Goal: Task Accomplishment & Management: Complete application form

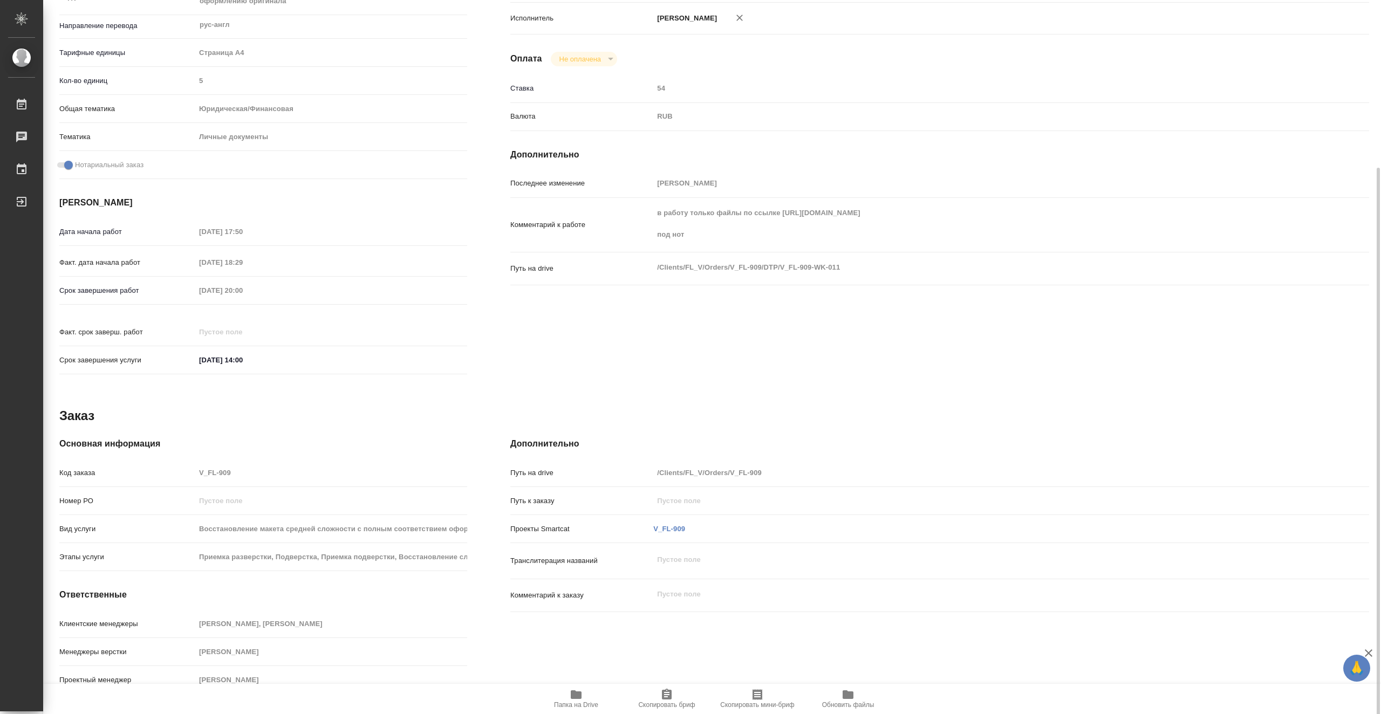
scroll to position [217, 0]
click at [573, 698] on icon "button" at bounding box center [576, 695] width 11 height 9
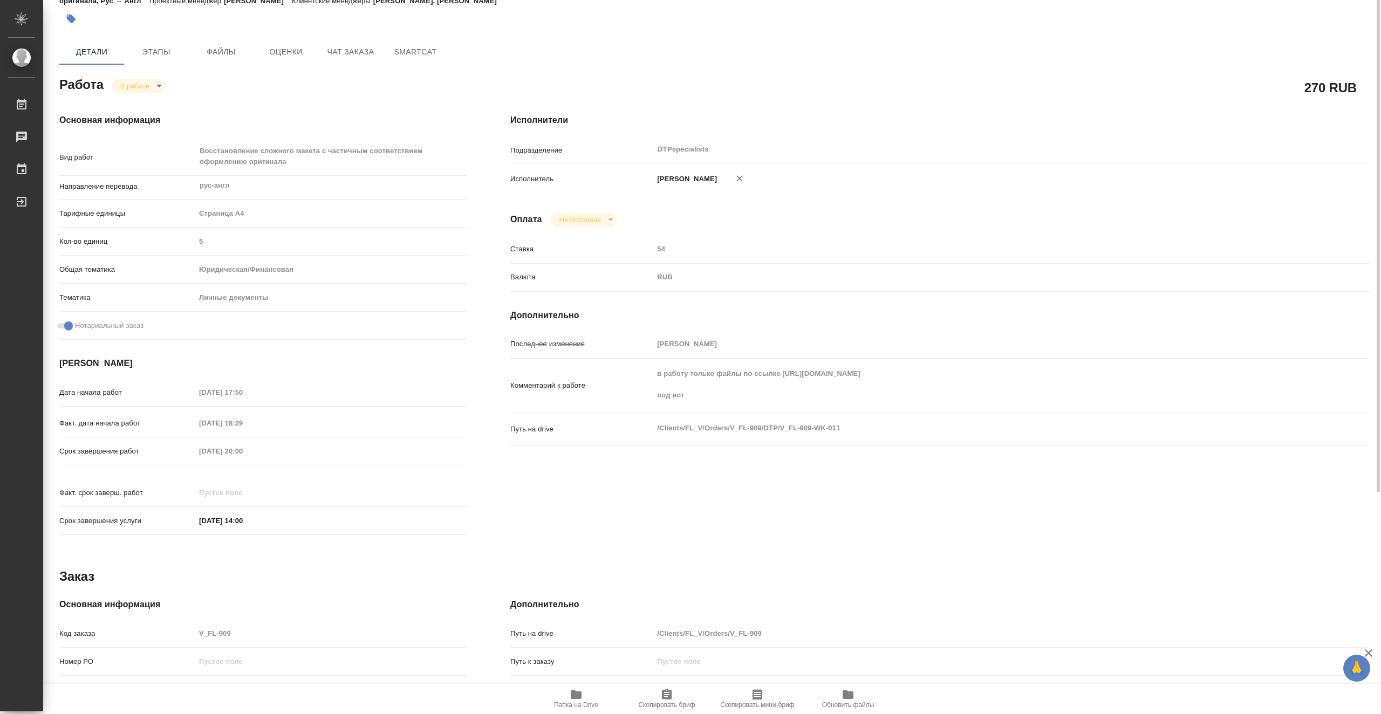
scroll to position [0, 0]
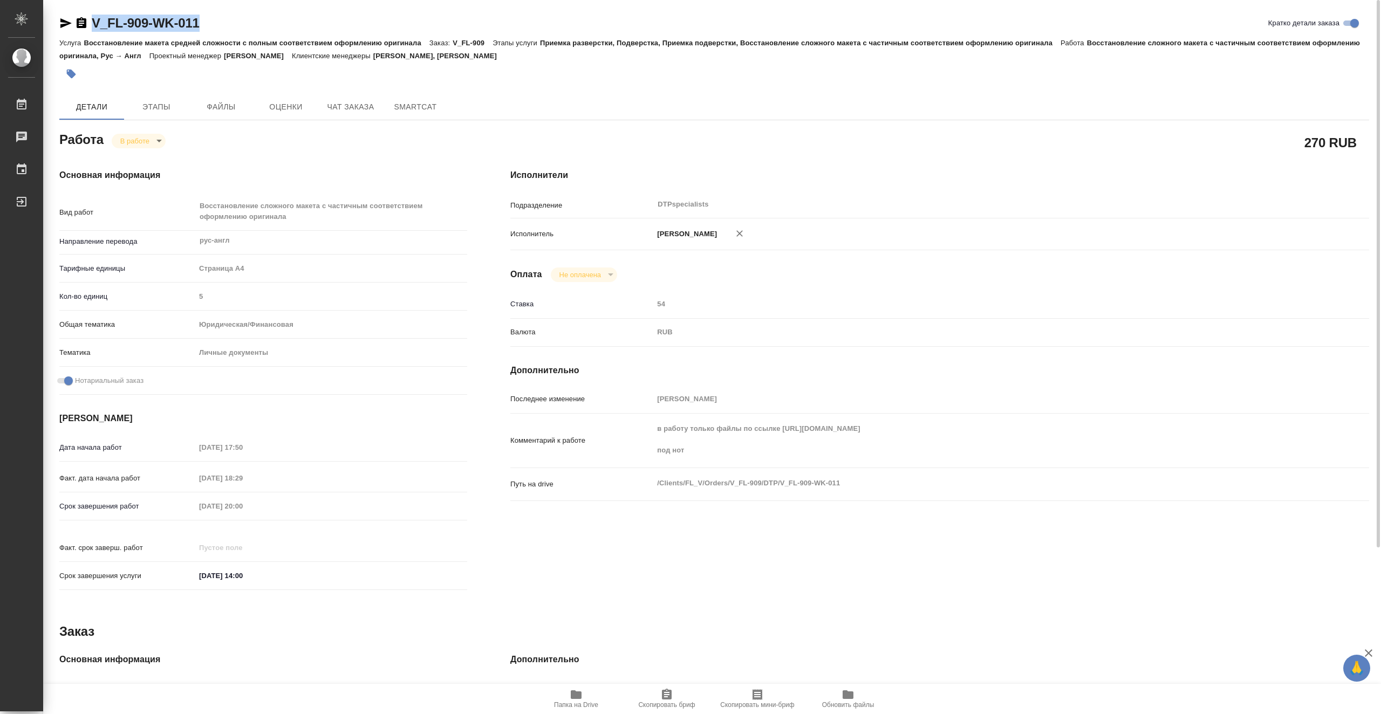
click at [578, 702] on span "Папка на Drive" at bounding box center [576, 706] width 44 height 8
click at [149, 138] on body "🙏 .cls-1 fill:#fff; AWATERA Vasiutchenko [PERSON_NAME] 0 Чаты График Выйти V_FL…" at bounding box center [690, 357] width 1381 height 714
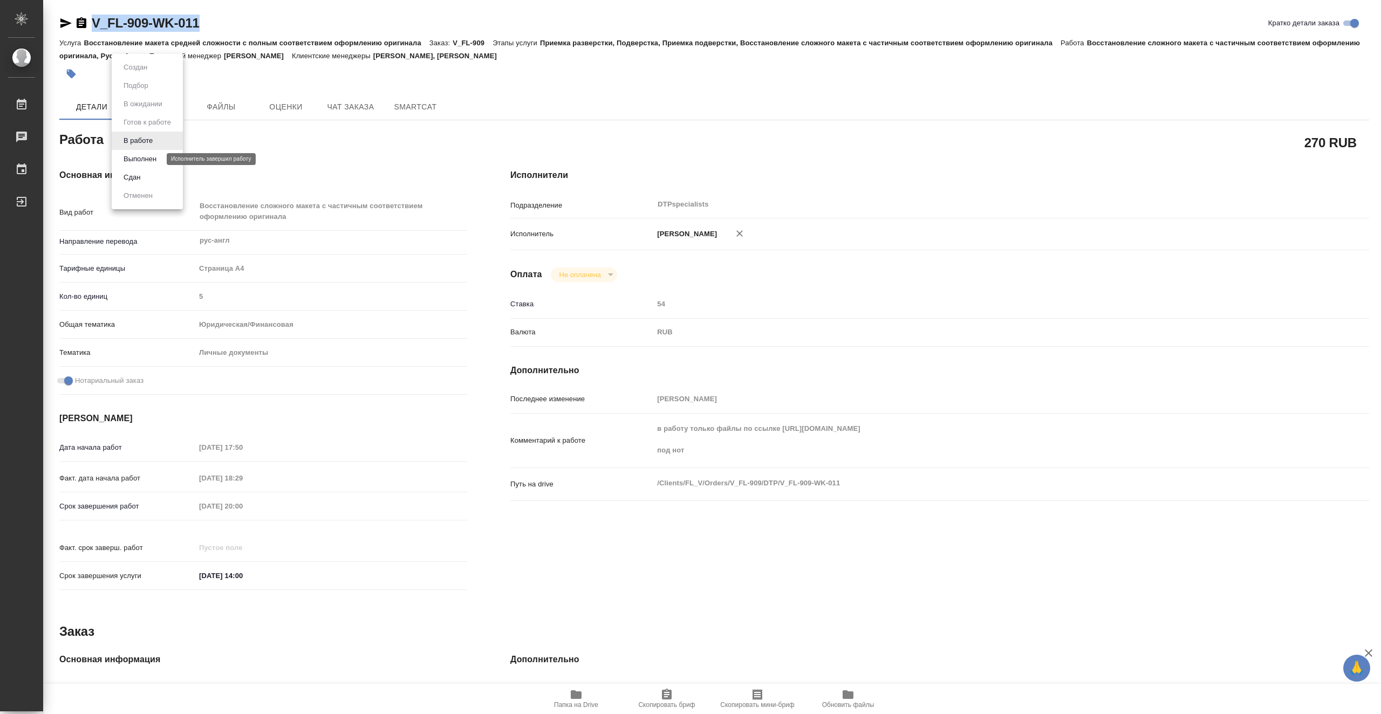
click at [158, 161] on button "Выполнен" at bounding box center [139, 159] width 39 height 12
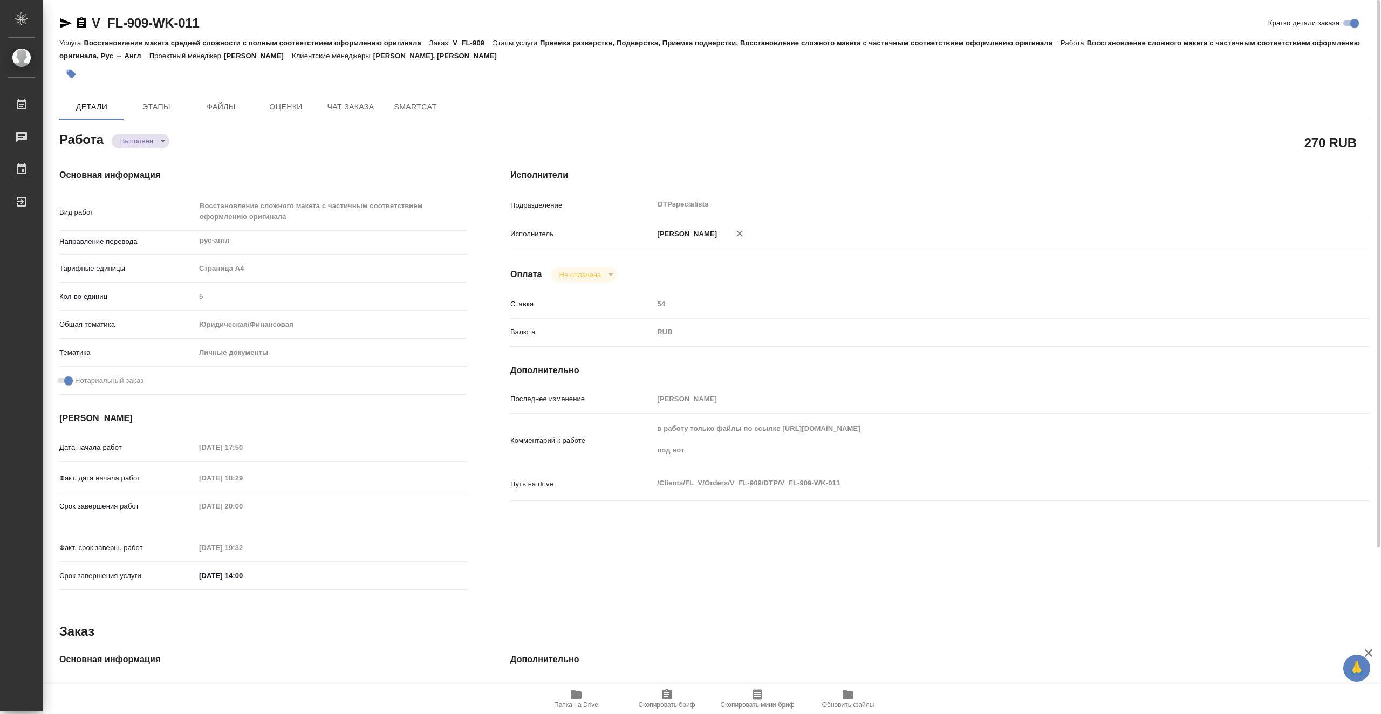
type textarea "x"
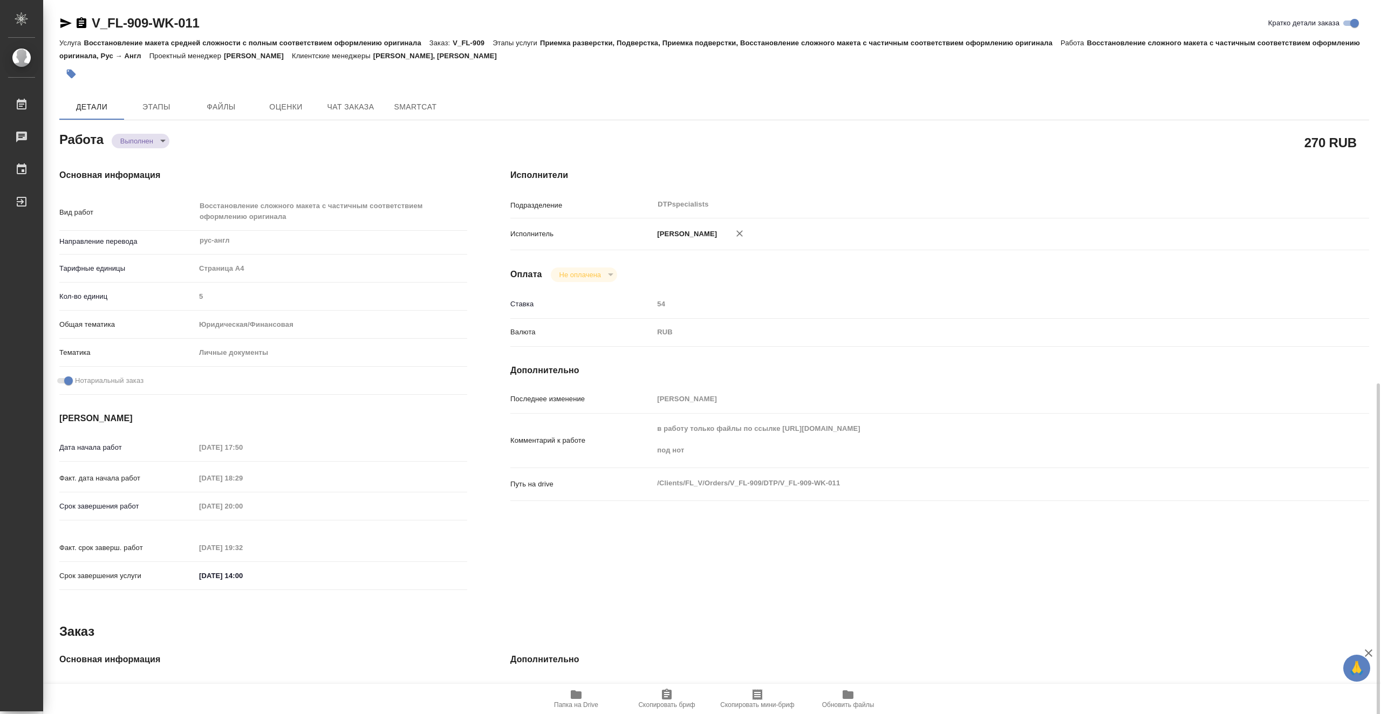
type textarea "x"
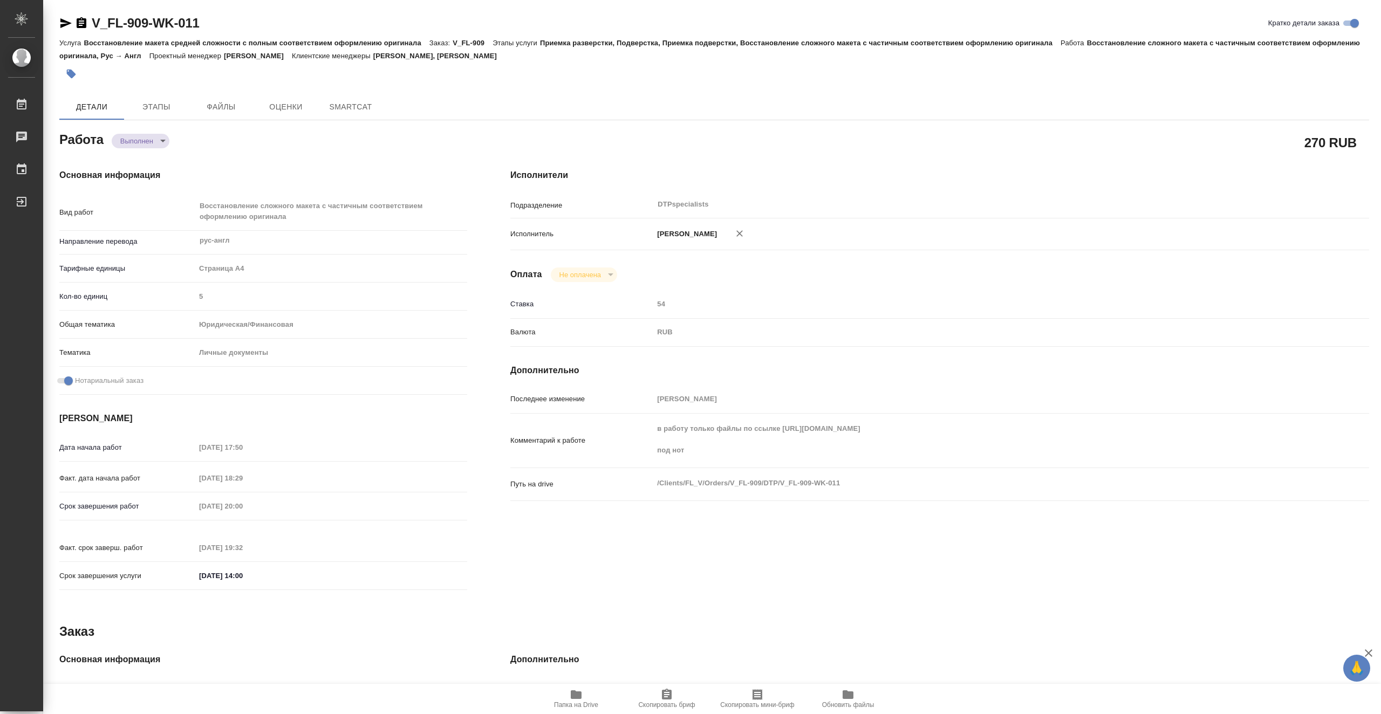
type textarea "x"
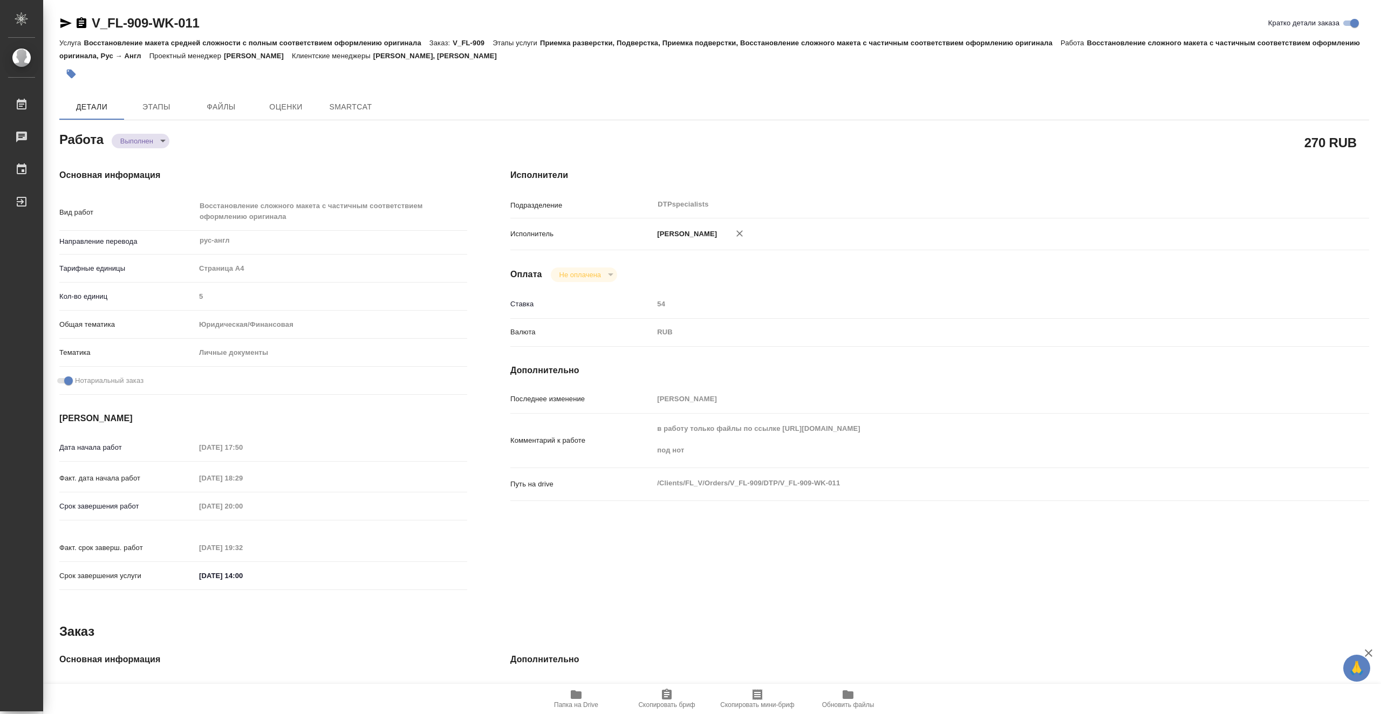
type textarea "x"
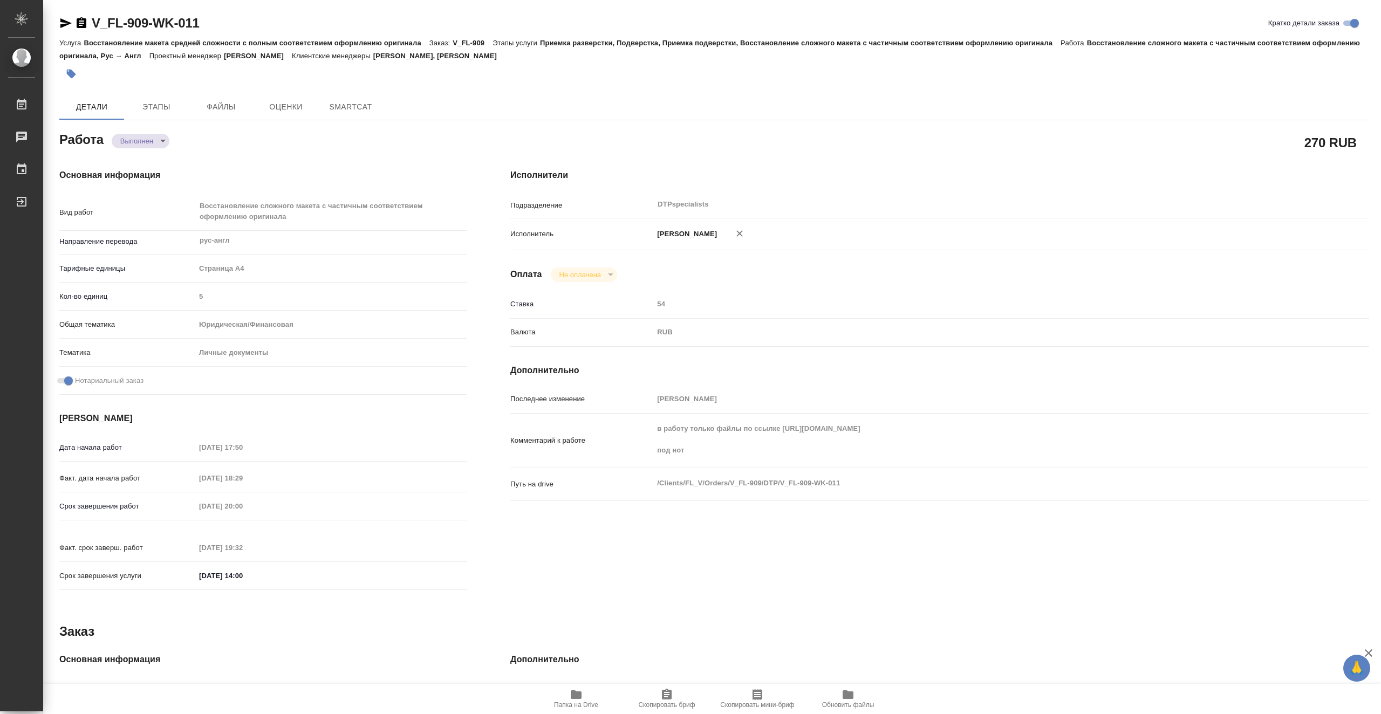
type textarea "x"
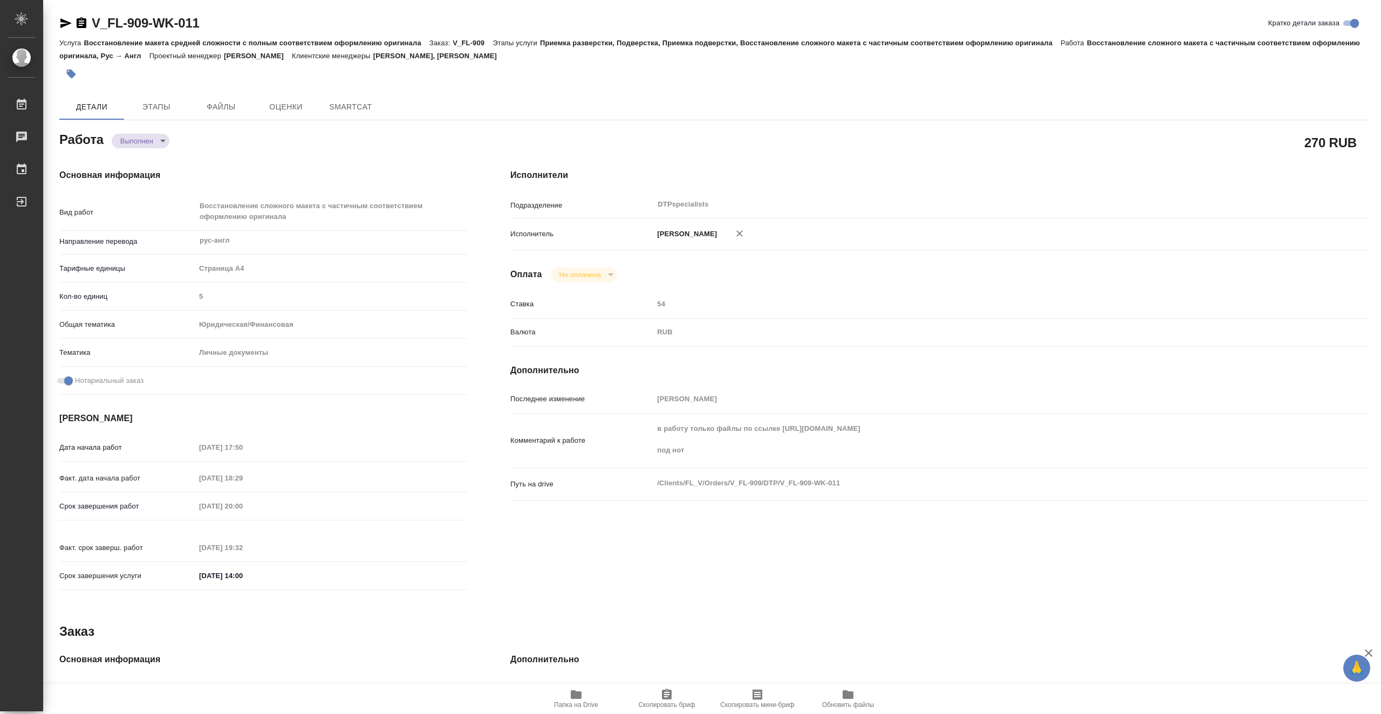
type textarea "x"
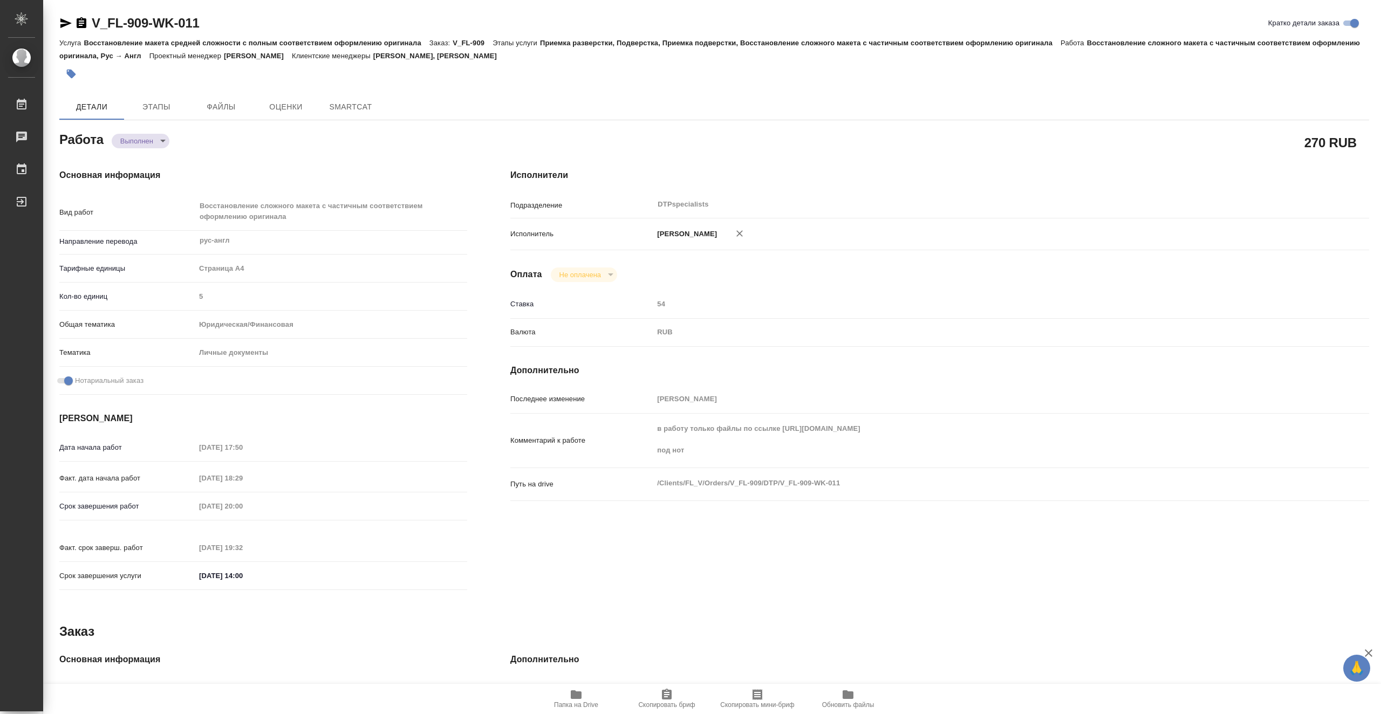
type textarea "x"
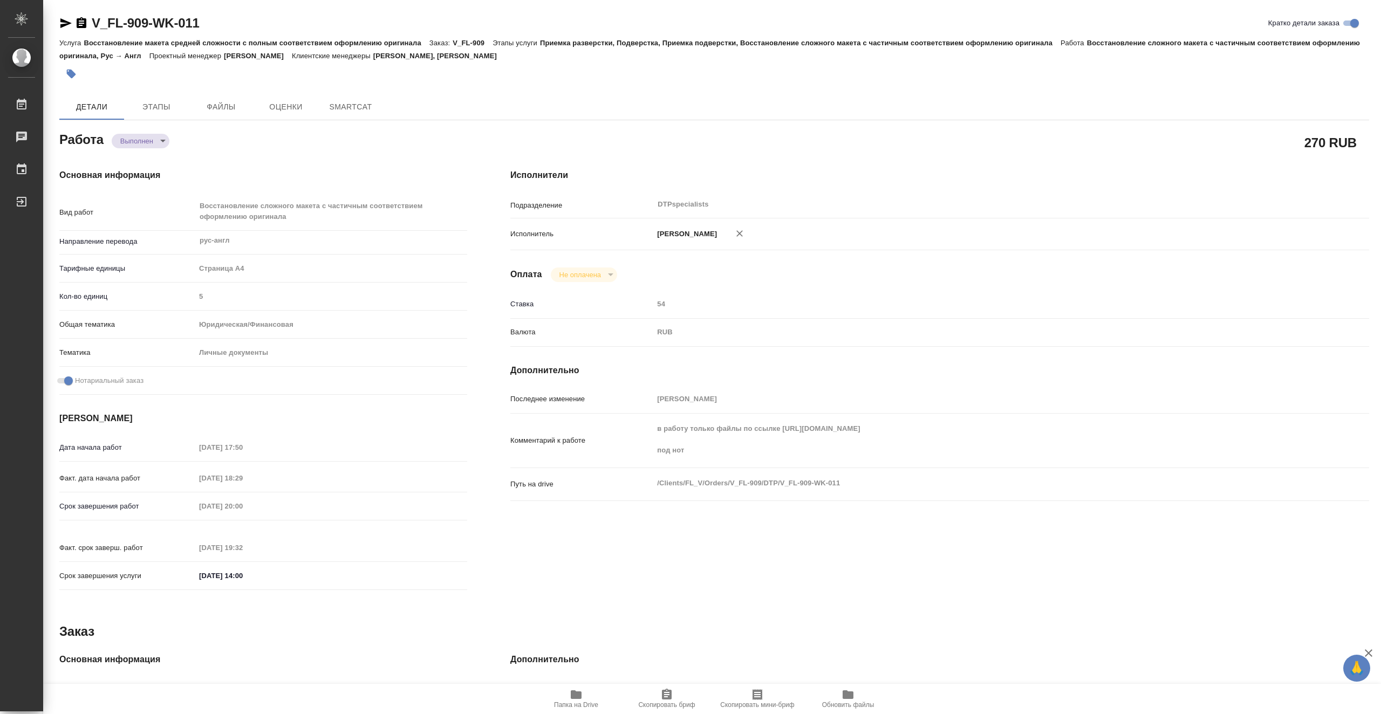
type textarea "x"
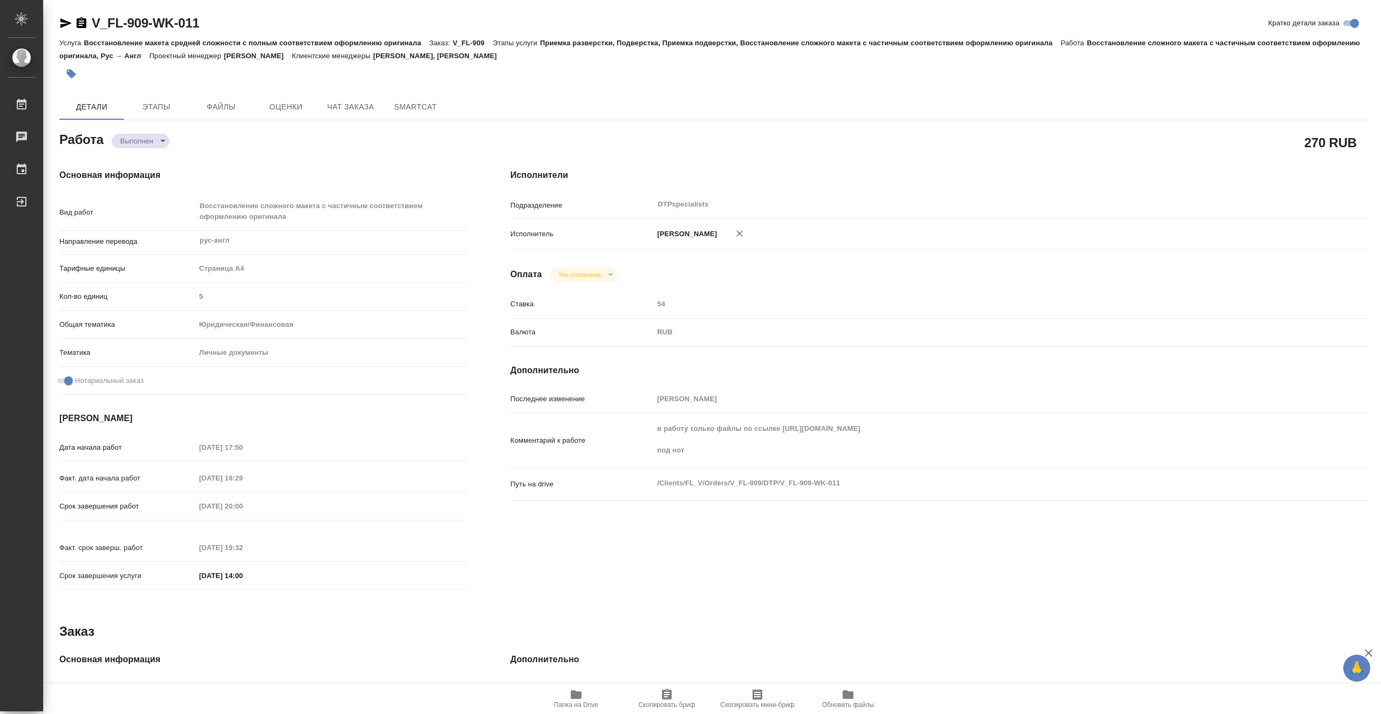
type textarea "x"
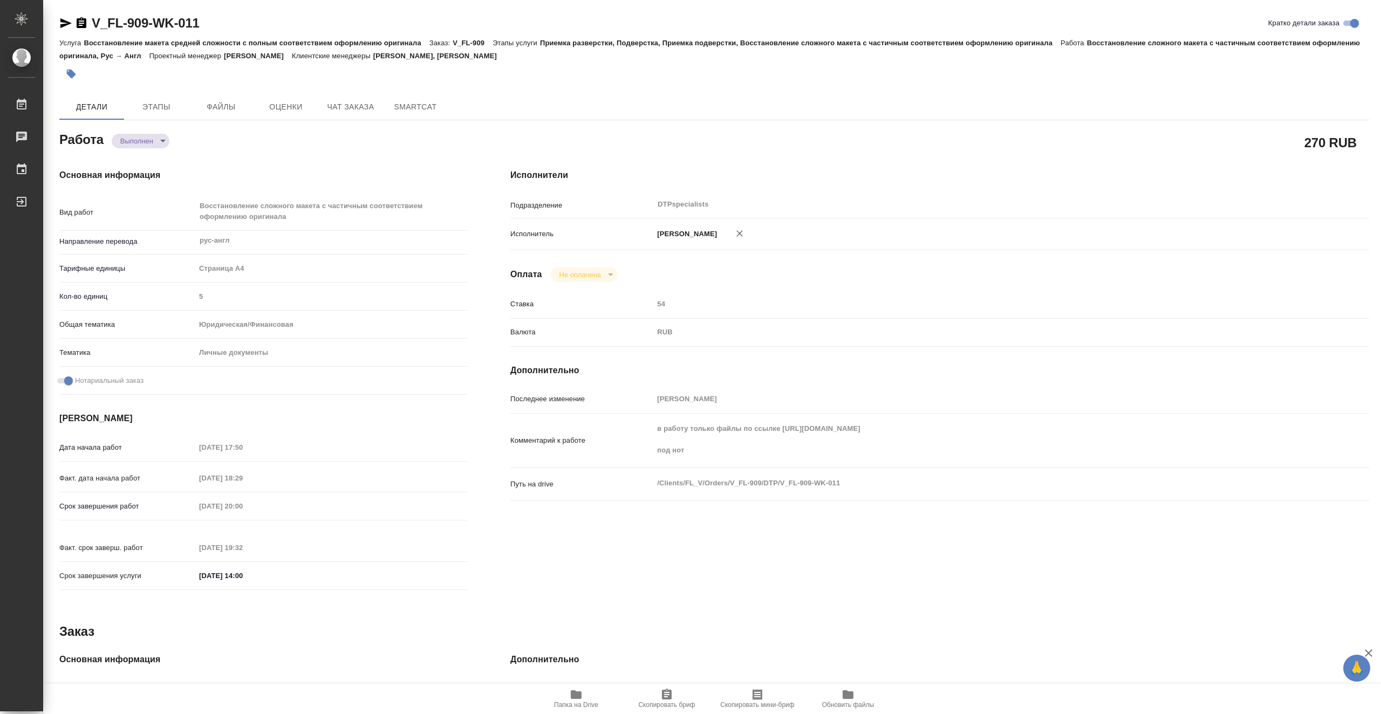
type textarea "x"
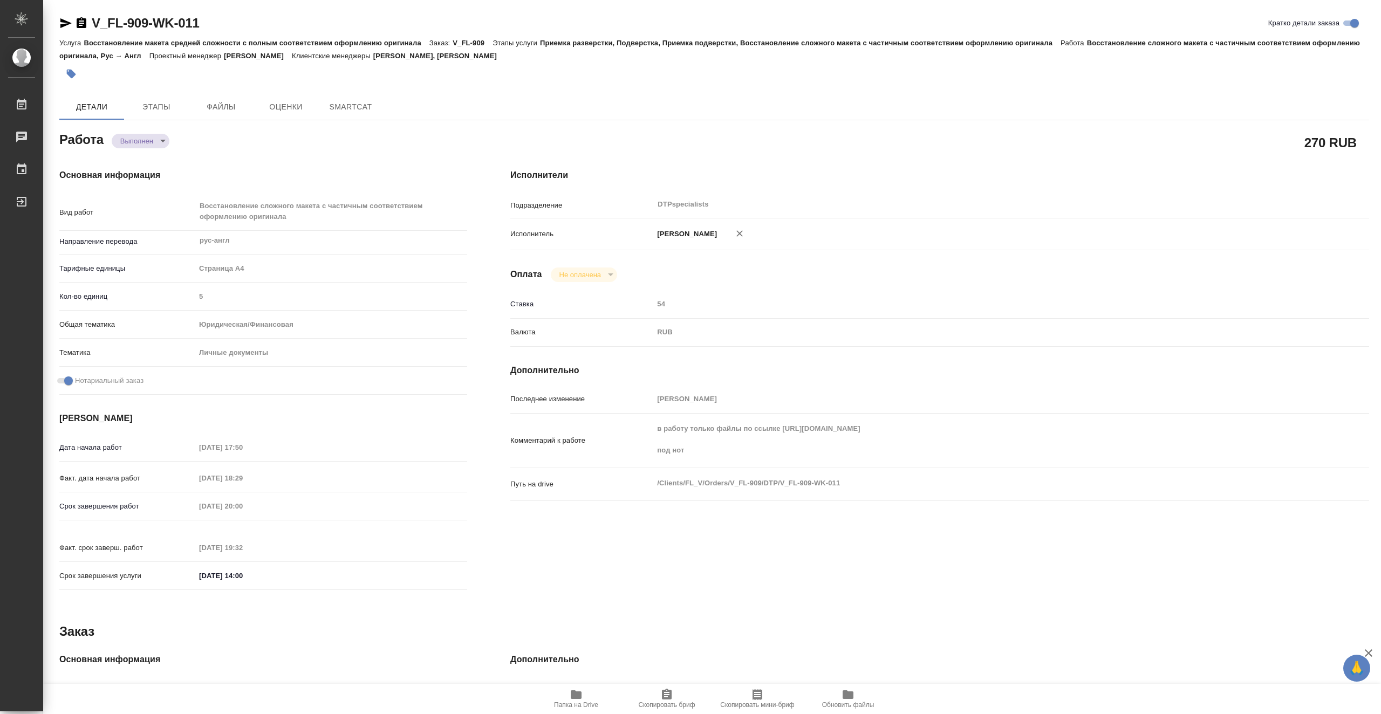
type textarea "x"
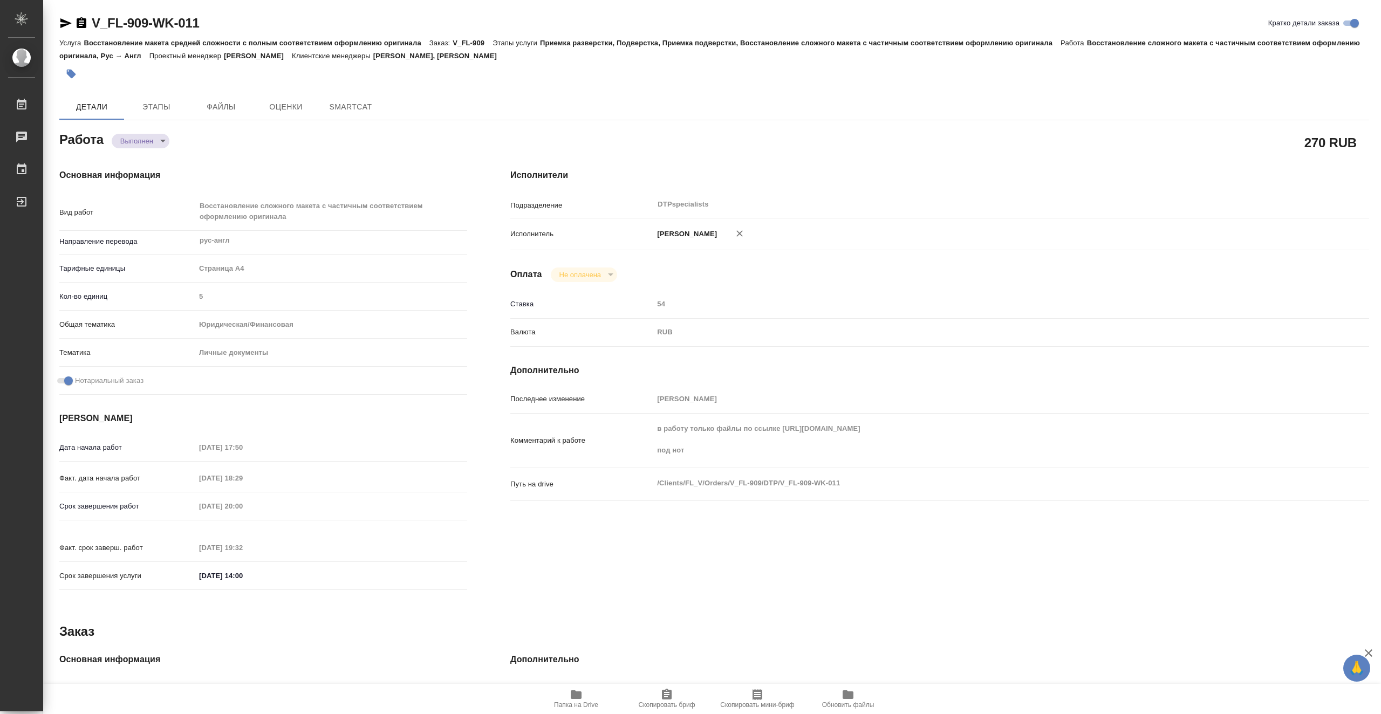
type textarea "x"
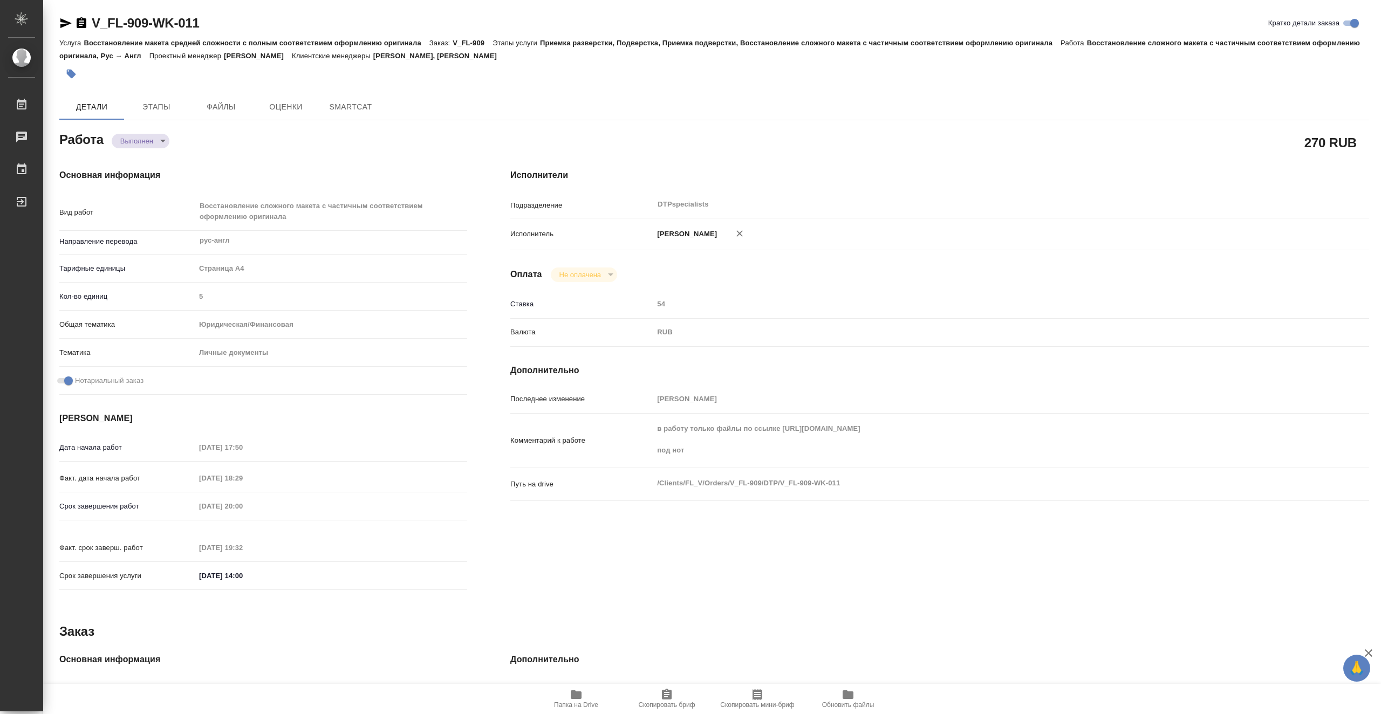
type textarea "x"
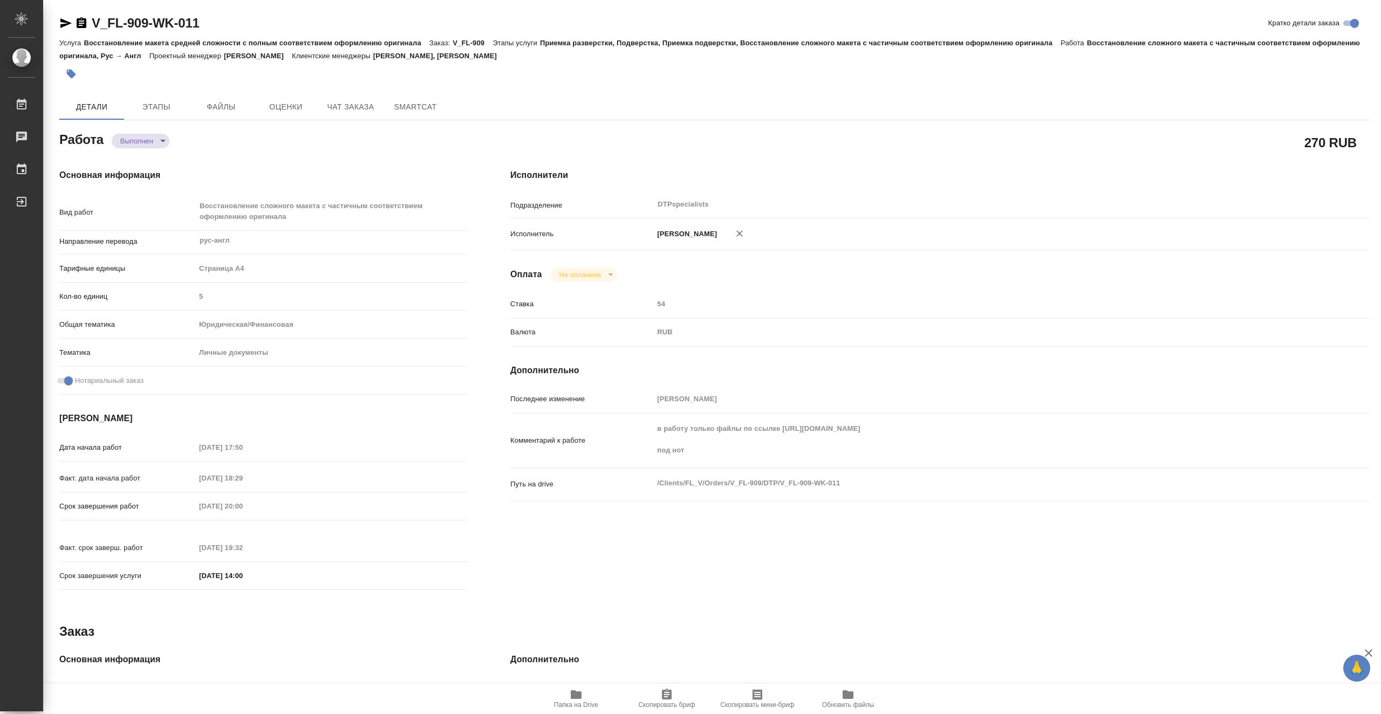
type textarea "x"
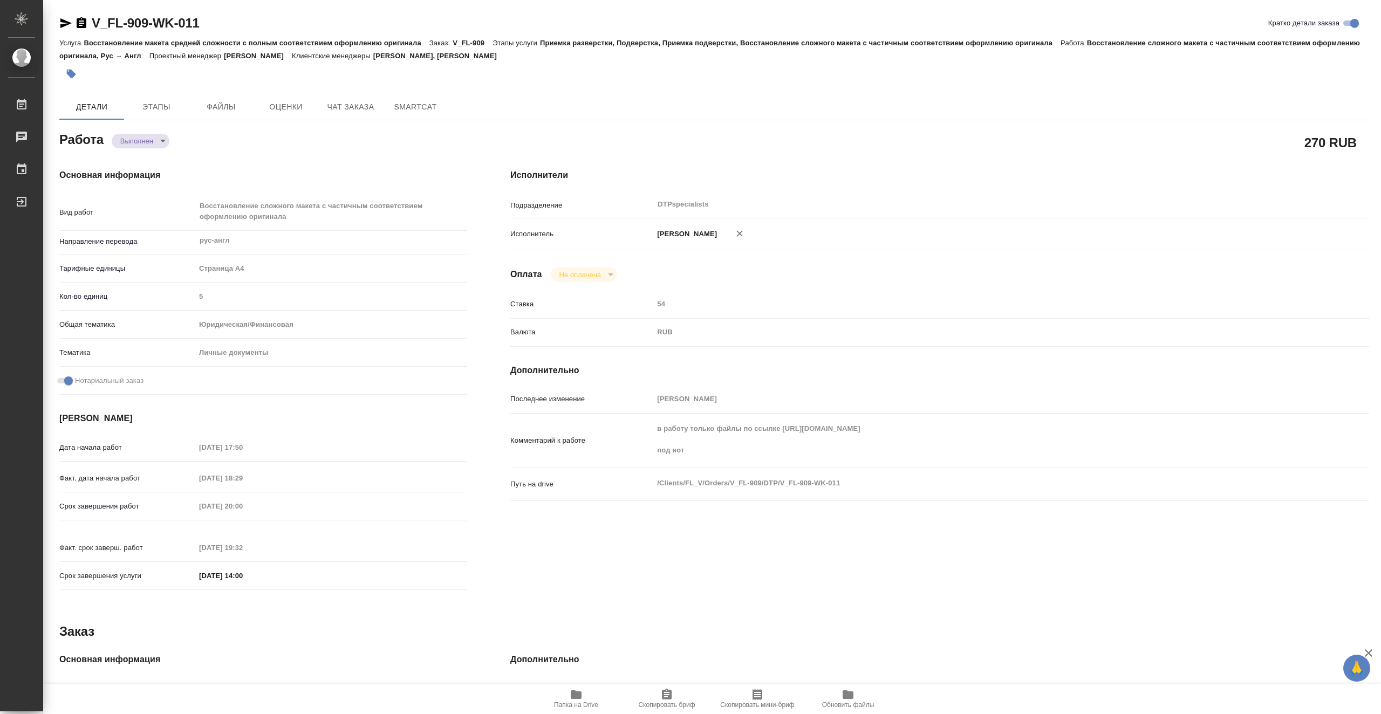
type textarea "x"
